Goal: Task Accomplishment & Management: Manage account settings

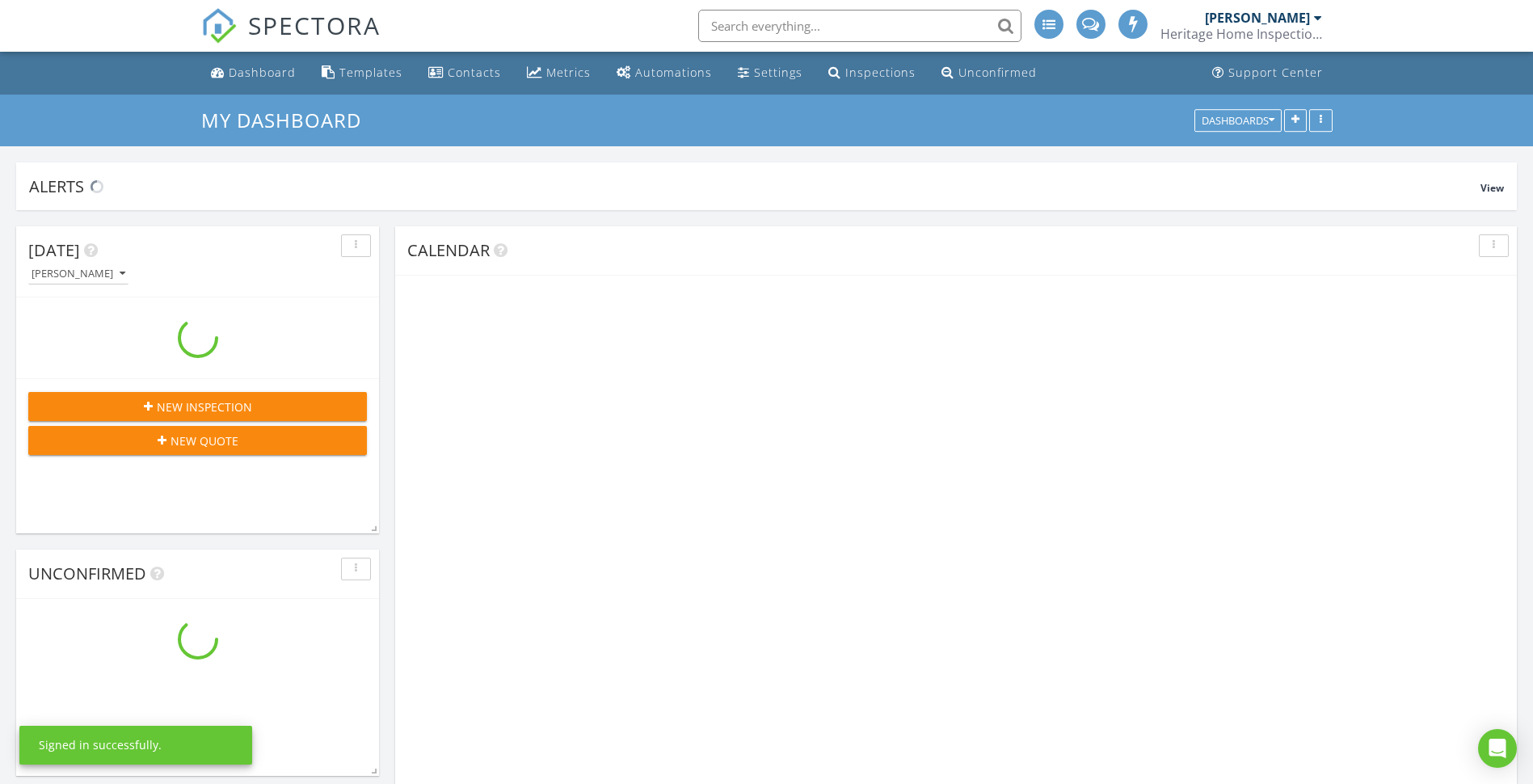
scroll to position [1536, 1558]
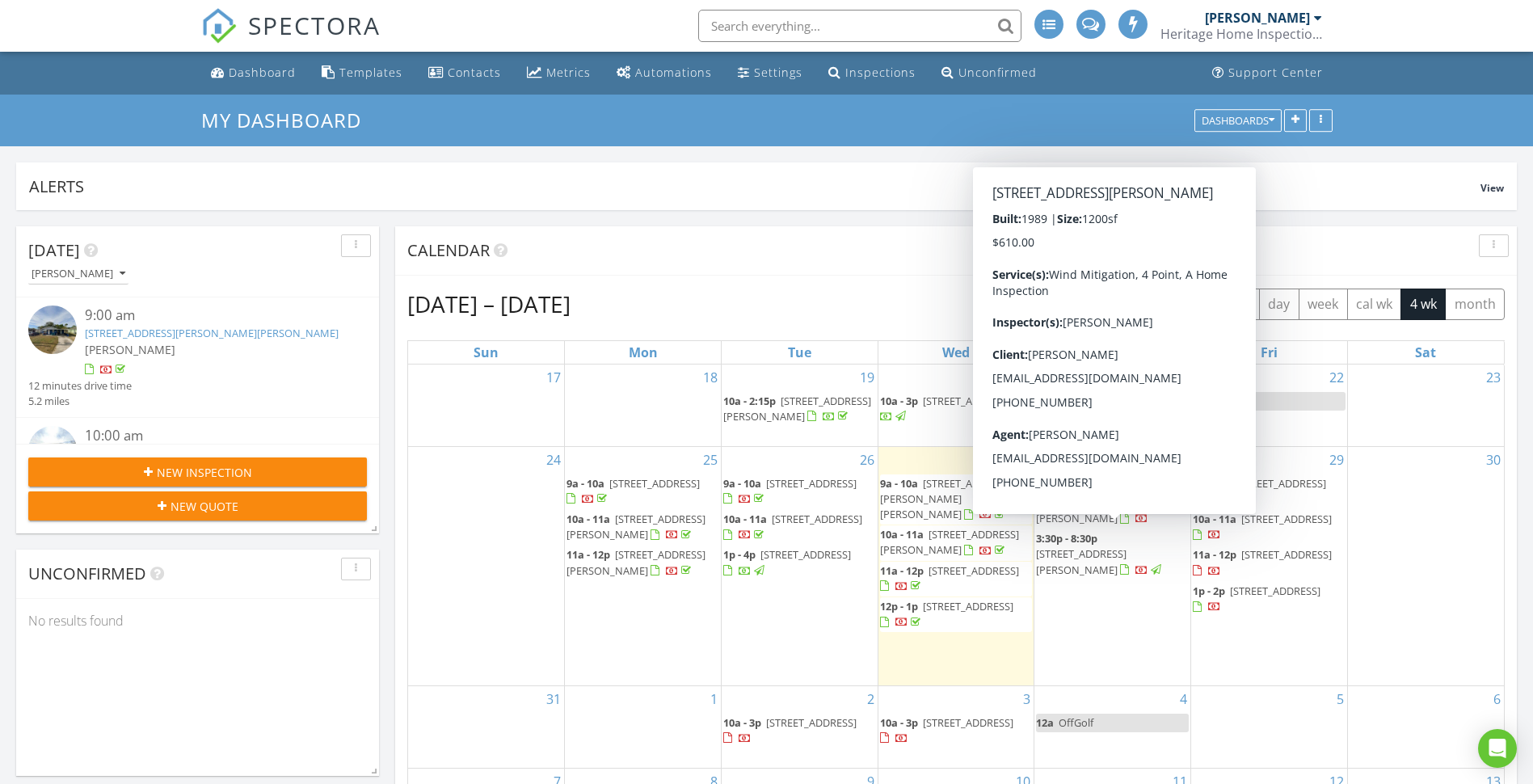
click at [1104, 546] on span "209 Ann Ave, Dundee 33838" at bounding box center [1080, 561] width 90 height 30
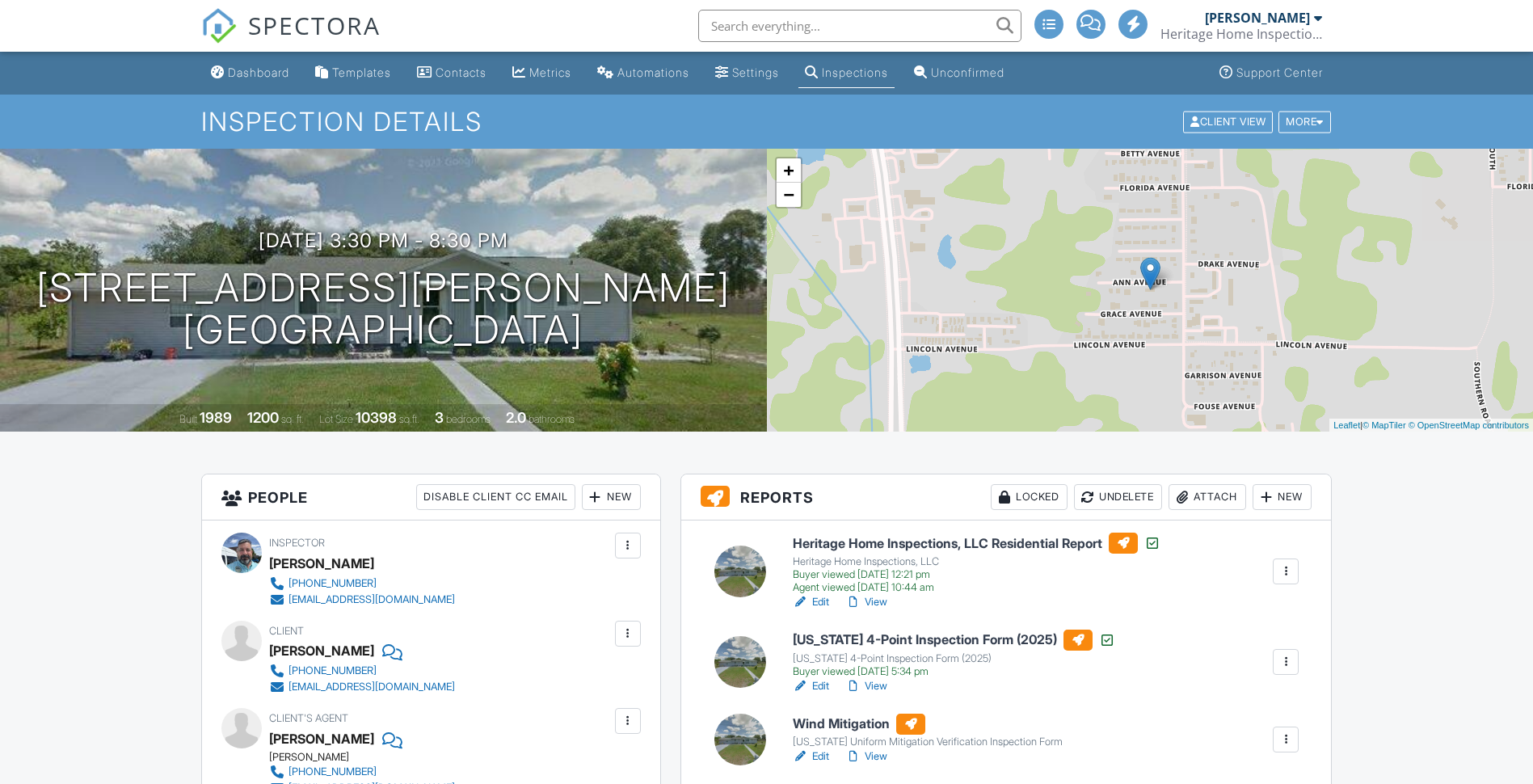
click at [631, 712] on div at bounding box center [627, 720] width 16 height 16
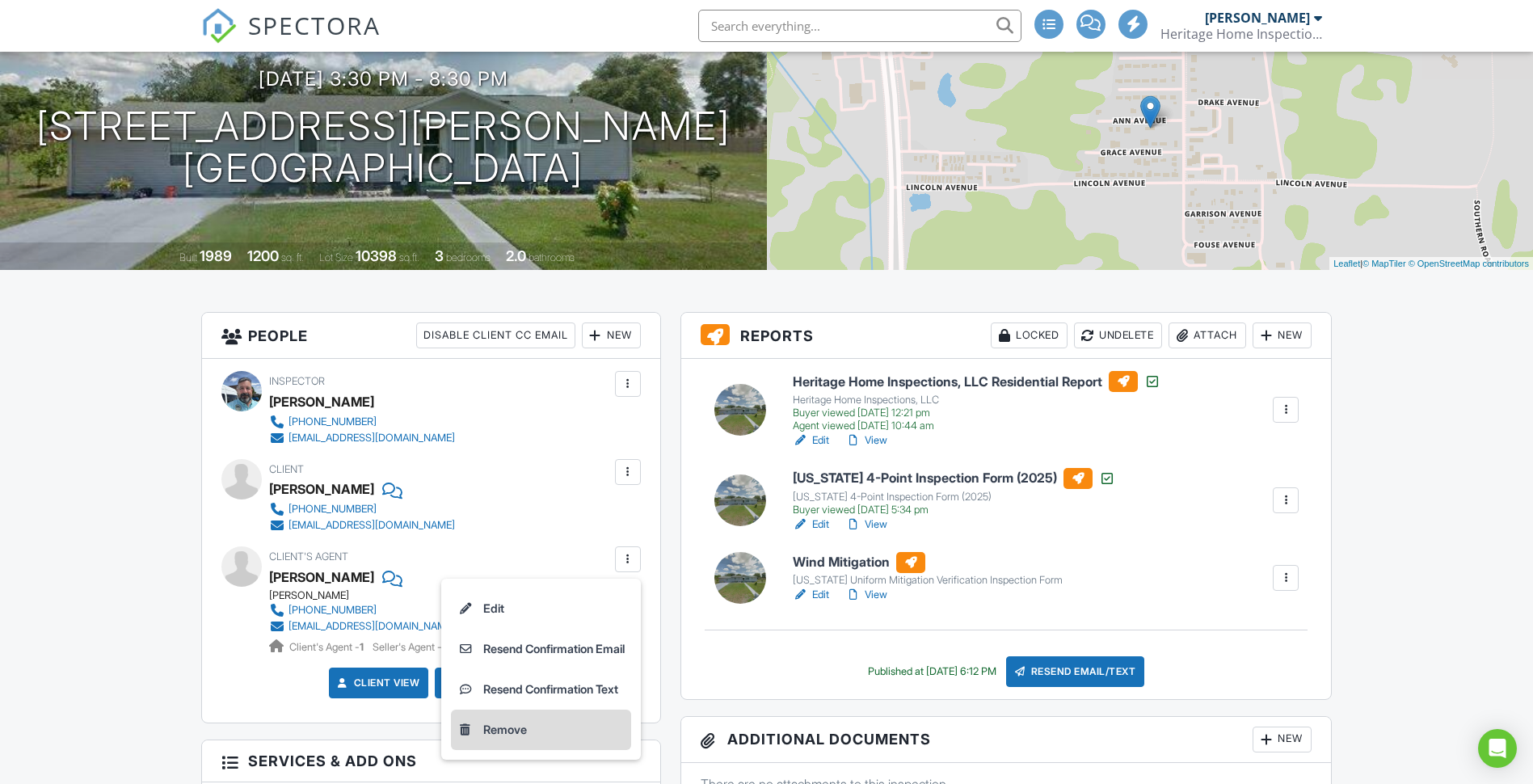
click at [517, 735] on li "Remove" at bounding box center [541, 730] width 180 height 40
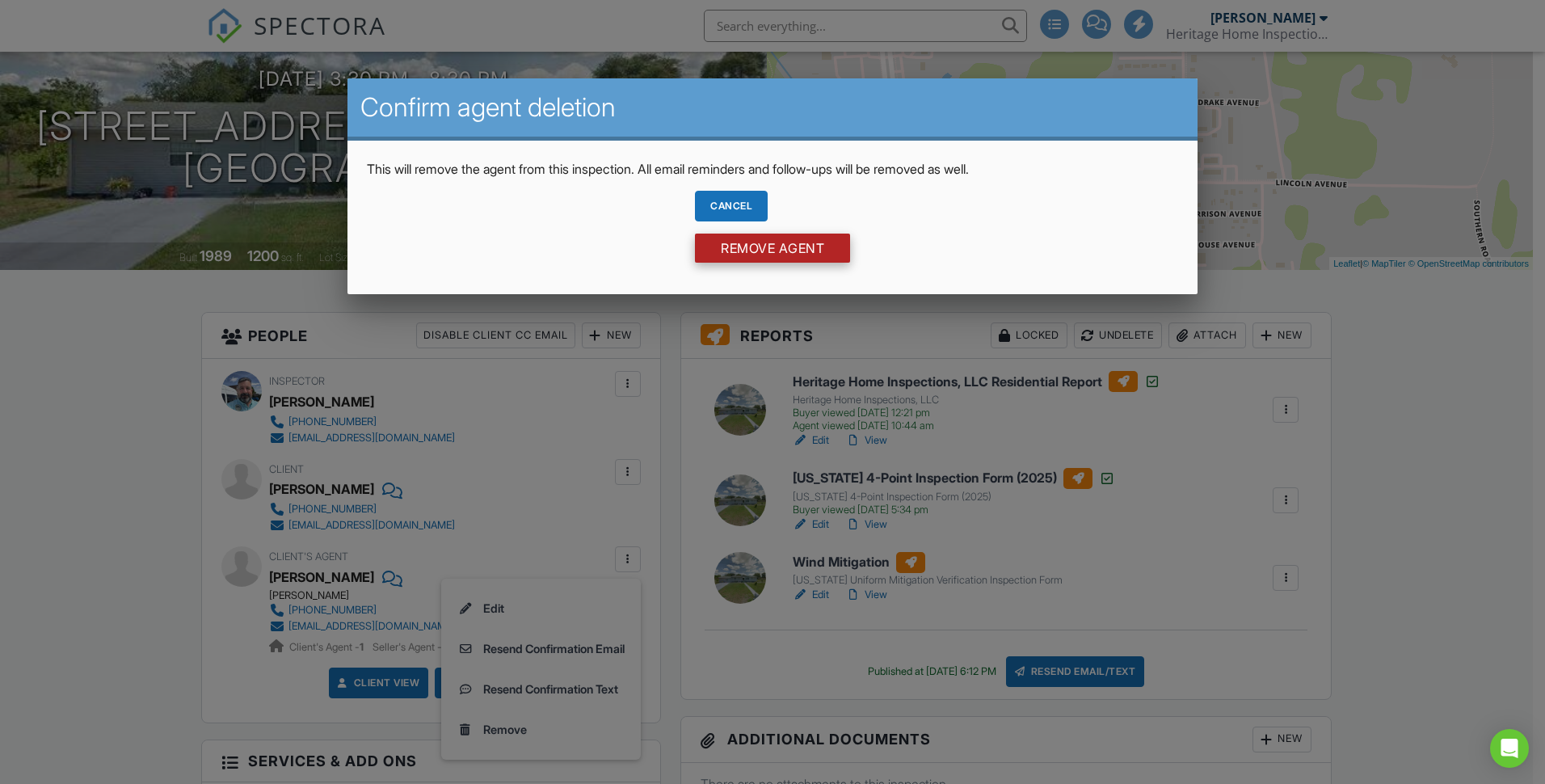
click at [796, 247] on input "Remove Agent" at bounding box center [772, 248] width 155 height 29
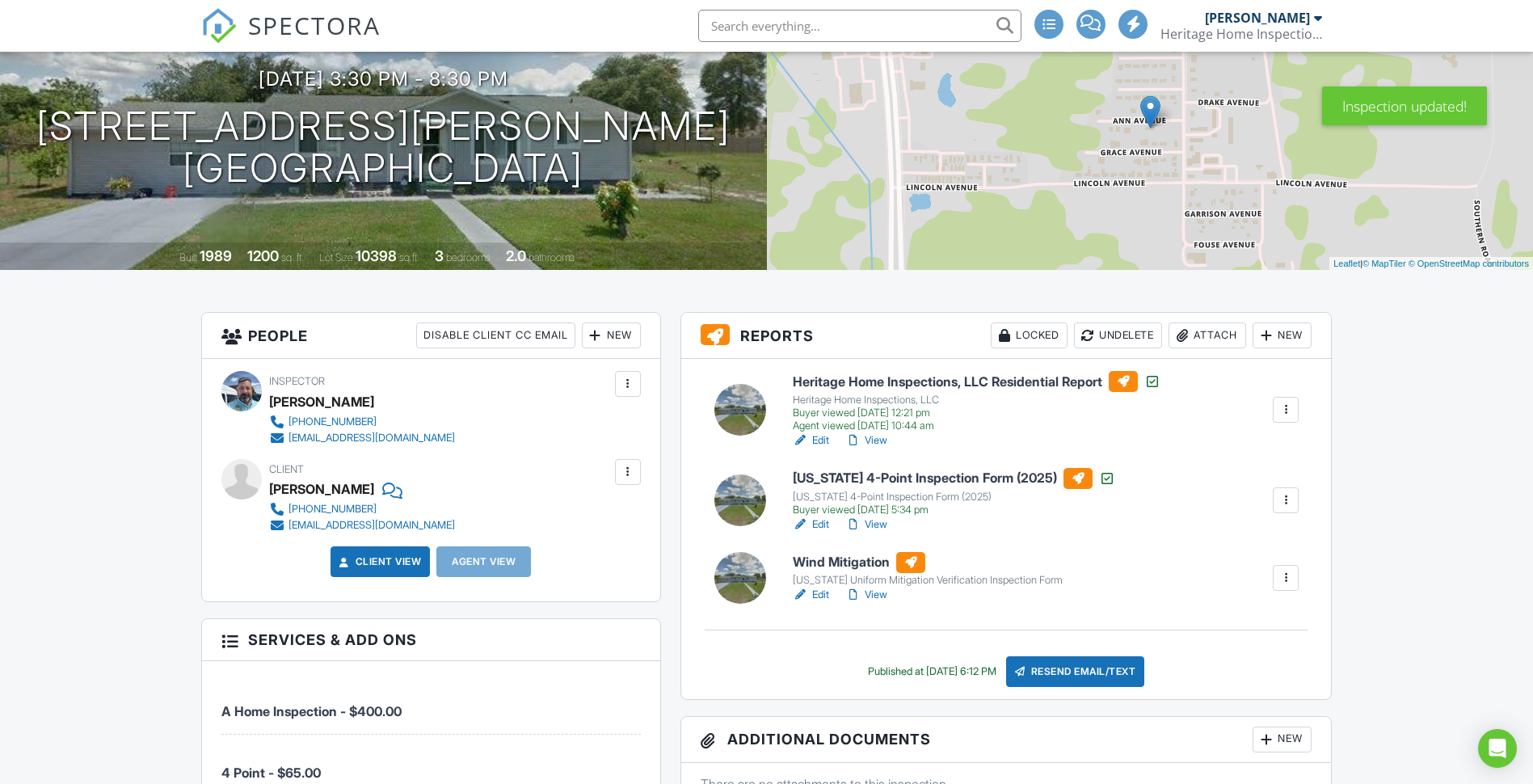
click at [873, 441] on link "View" at bounding box center [866, 440] width 42 height 16
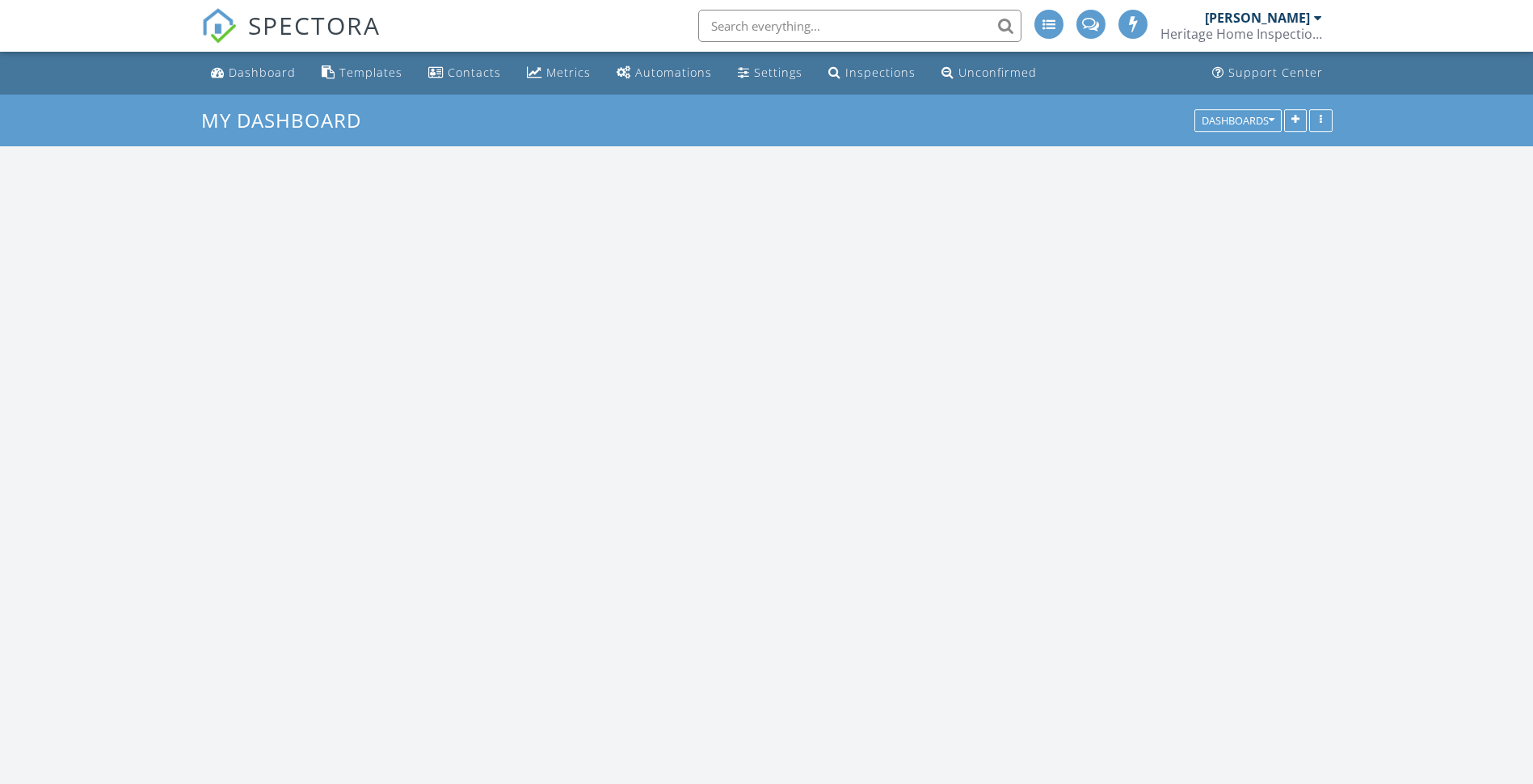
scroll to position [1536, 1558]
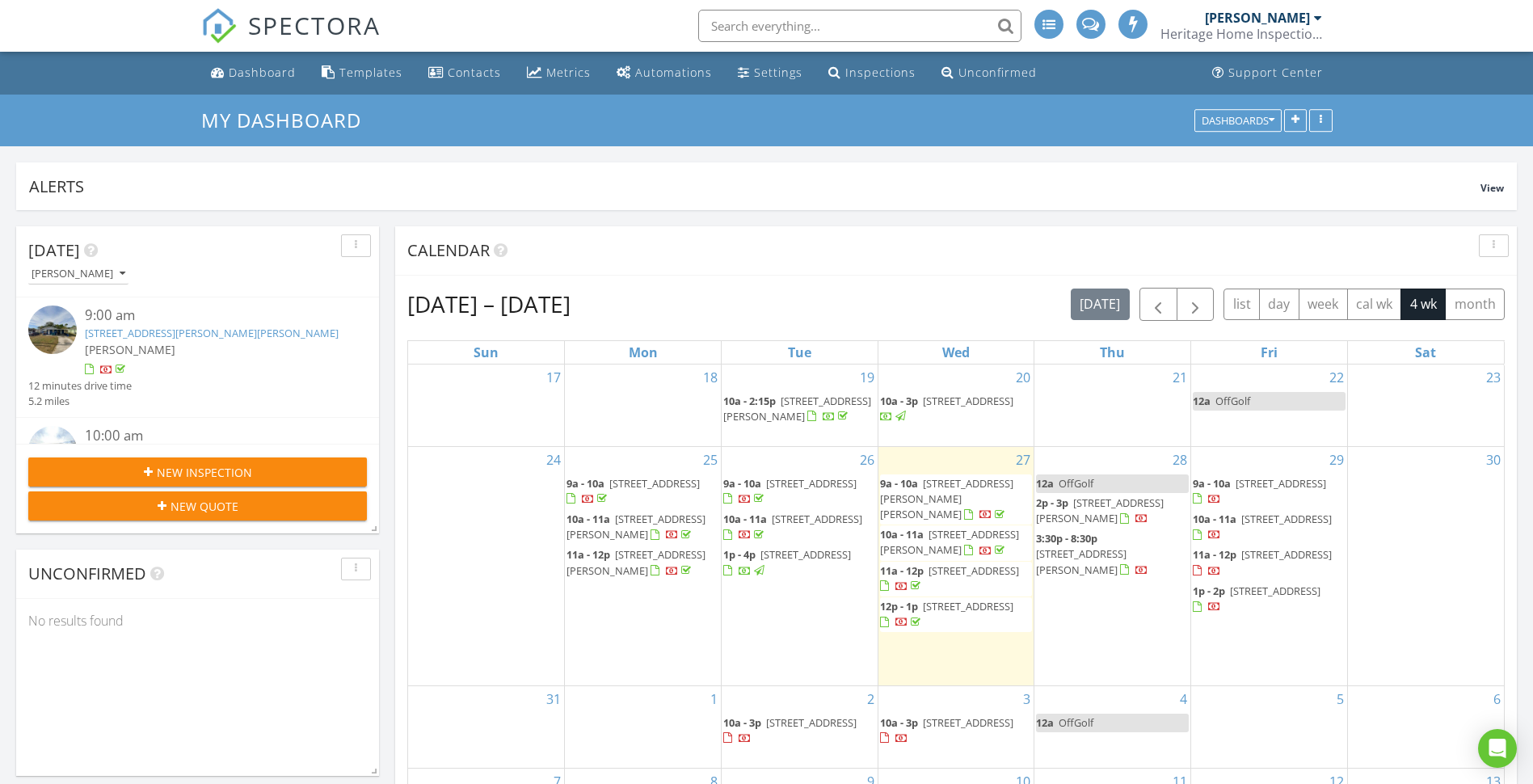
click at [1088, 540] on span "3:30p - 8:30p" at bounding box center [1066, 538] width 61 height 15
